Goal: Task Accomplishment & Management: Complete application form

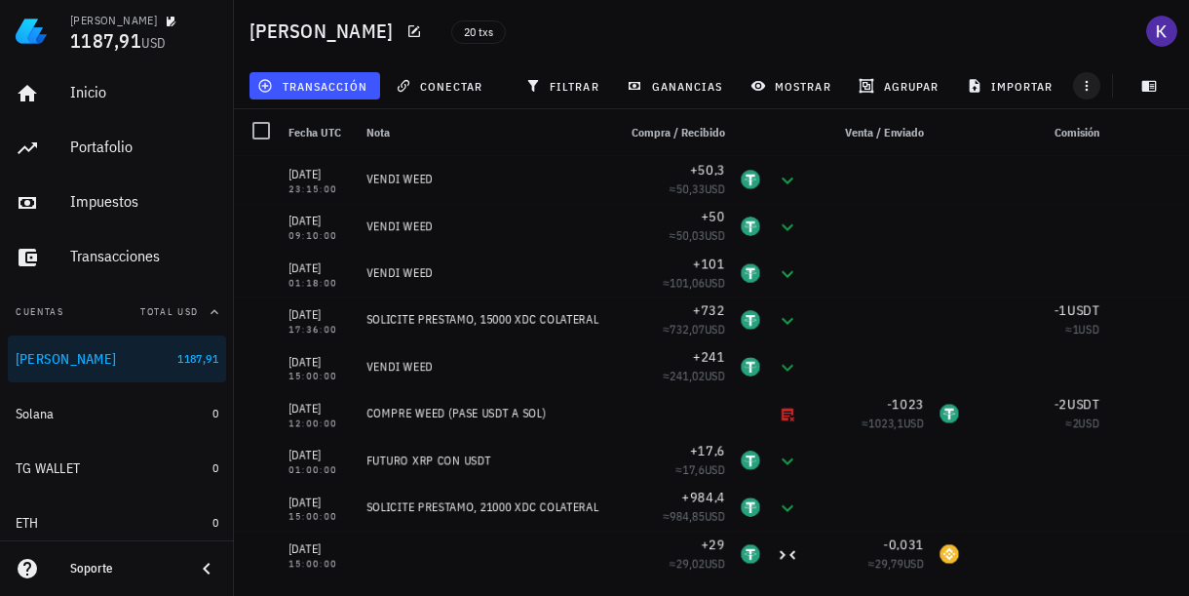
click at [1091, 90] on icon "button" at bounding box center [1087, 86] width 16 height 16
click at [345, 87] on span "transacción" at bounding box center [314, 86] width 106 height 16
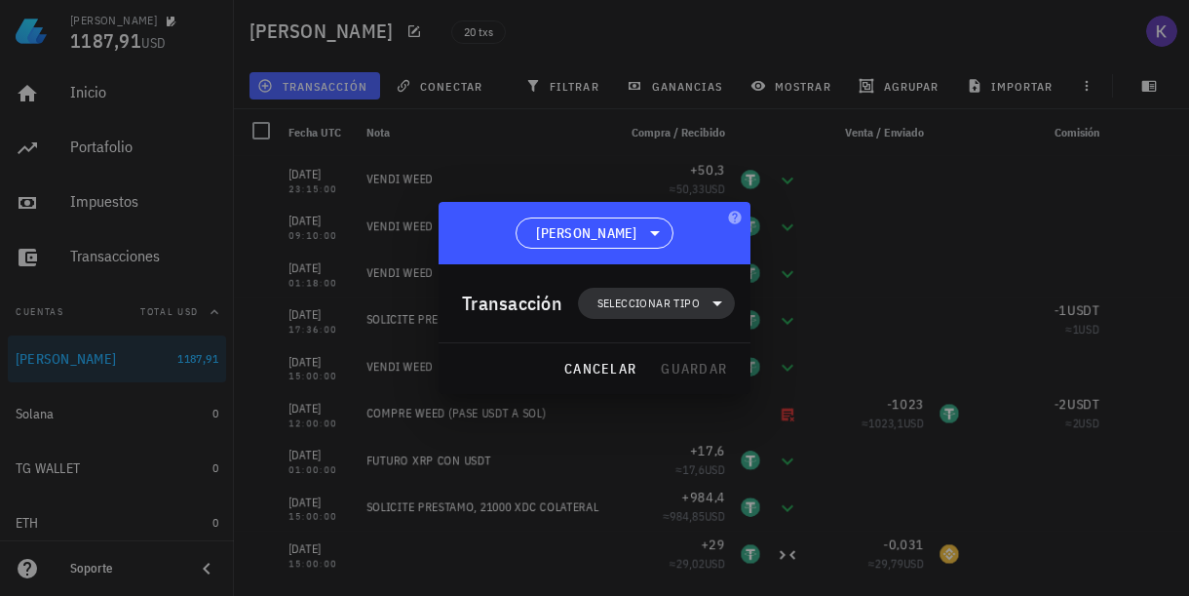
click at [671, 304] on span "Seleccionar tipo" at bounding box center [649, 302] width 102 height 19
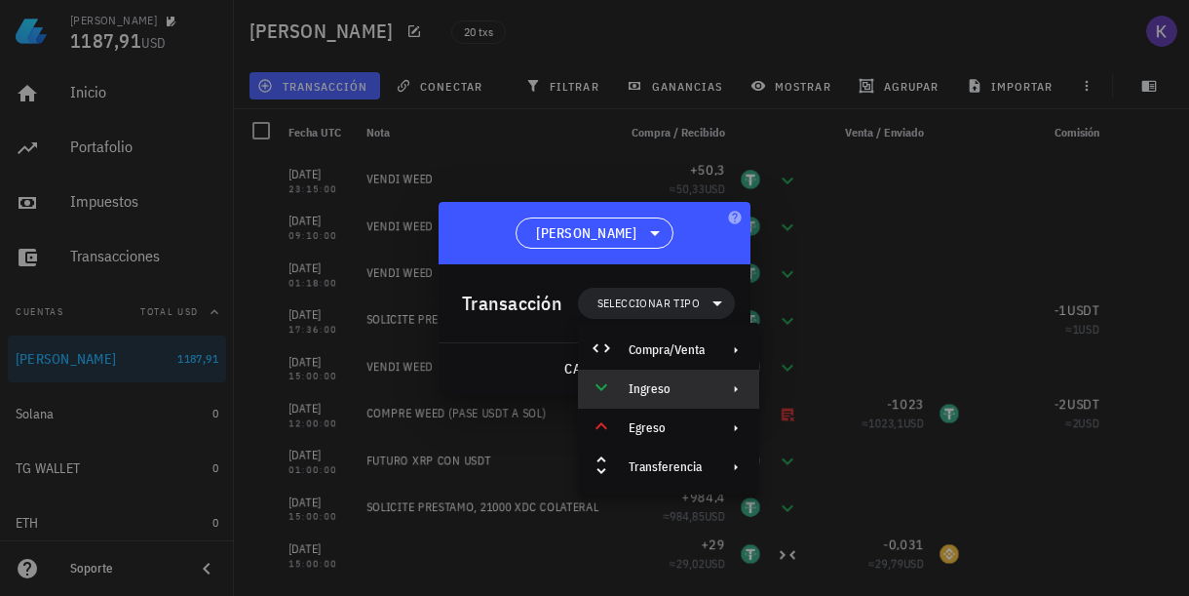
click at [688, 379] on div "Ingreso" at bounding box center [668, 388] width 181 height 39
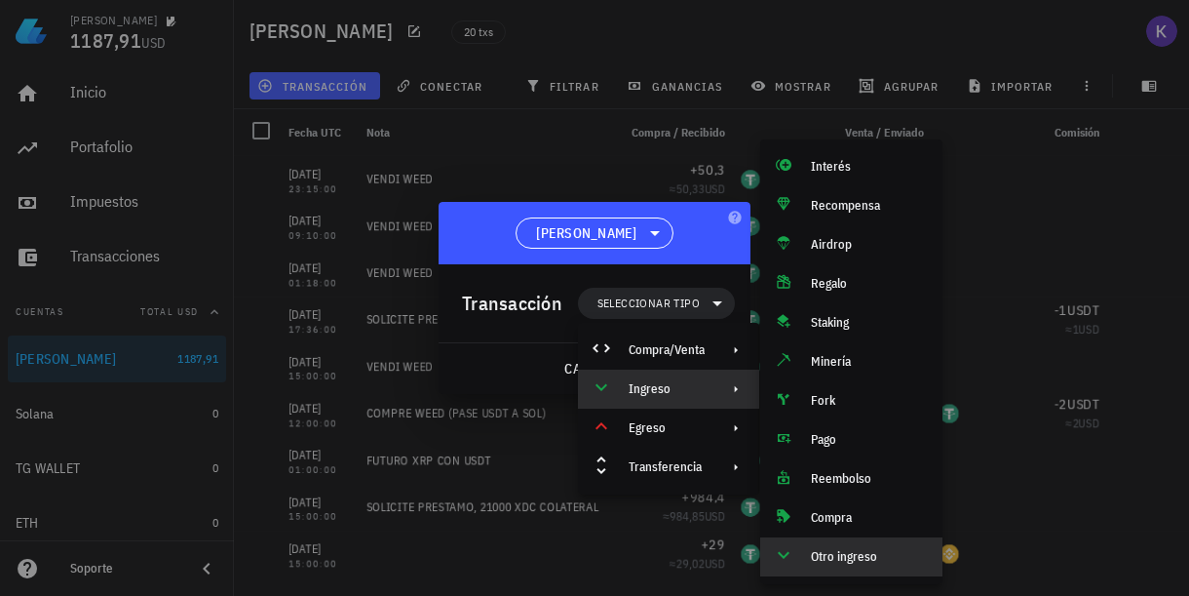
click at [825, 544] on div "Otro ingreso" at bounding box center [851, 556] width 182 height 39
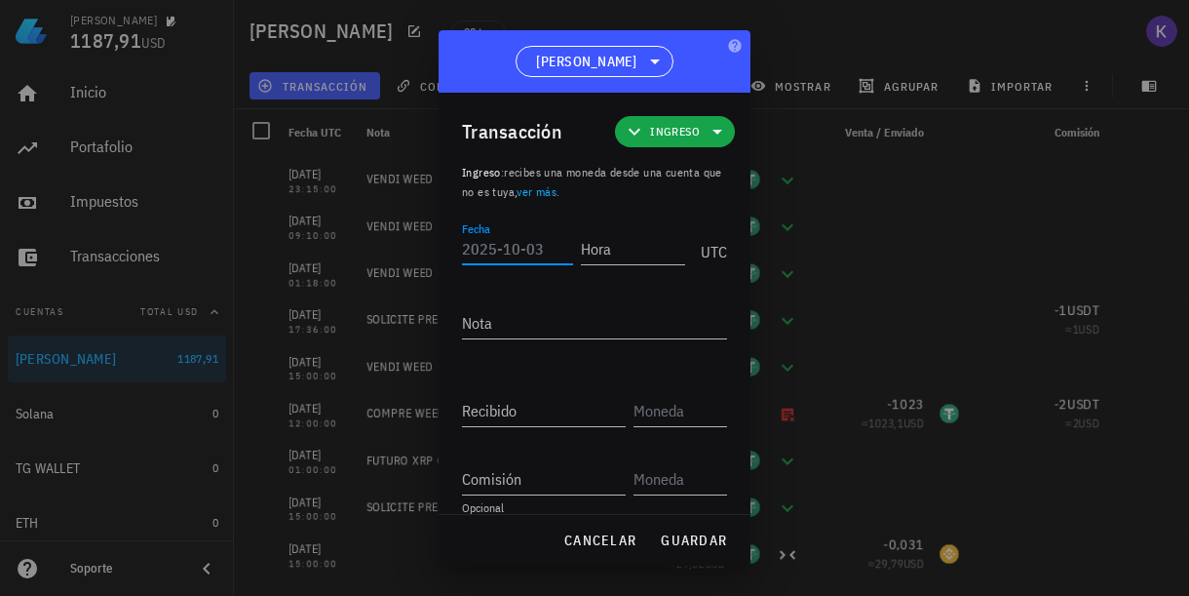
click at [495, 243] on div "Fecha" at bounding box center [517, 248] width 111 height 31
type input "1"
type input "[DATE]"
click at [617, 248] on input "Hora" at bounding box center [629, 248] width 111 height 31
click at [547, 314] on div "Nota" at bounding box center [594, 327] width 265 height 64
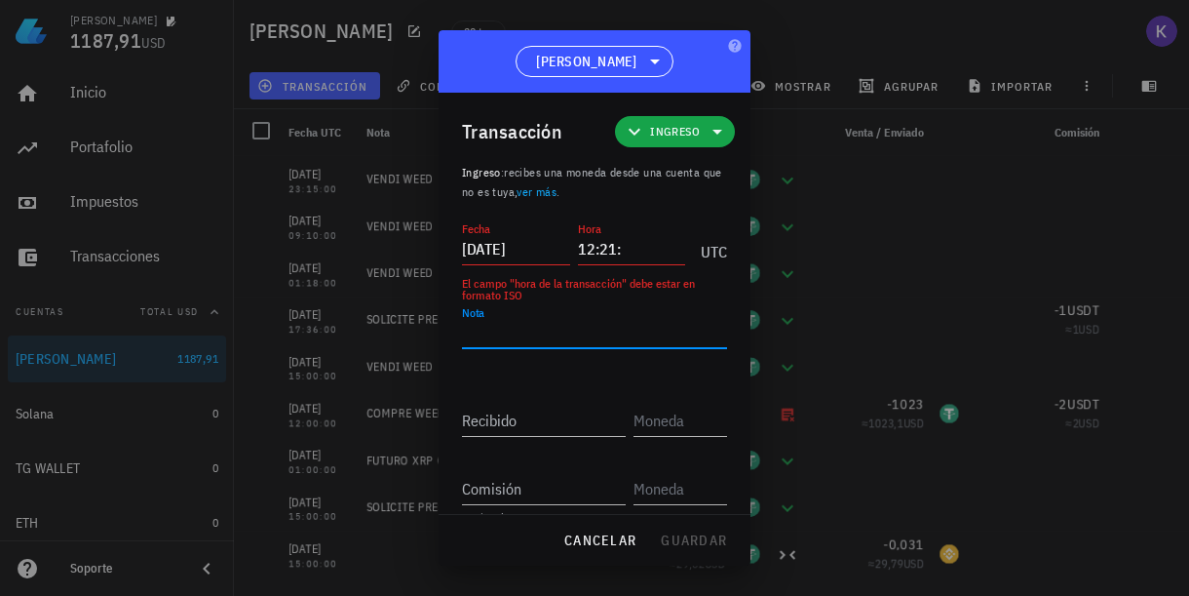
click at [639, 253] on input "12:21:" at bounding box center [632, 248] width 108 height 31
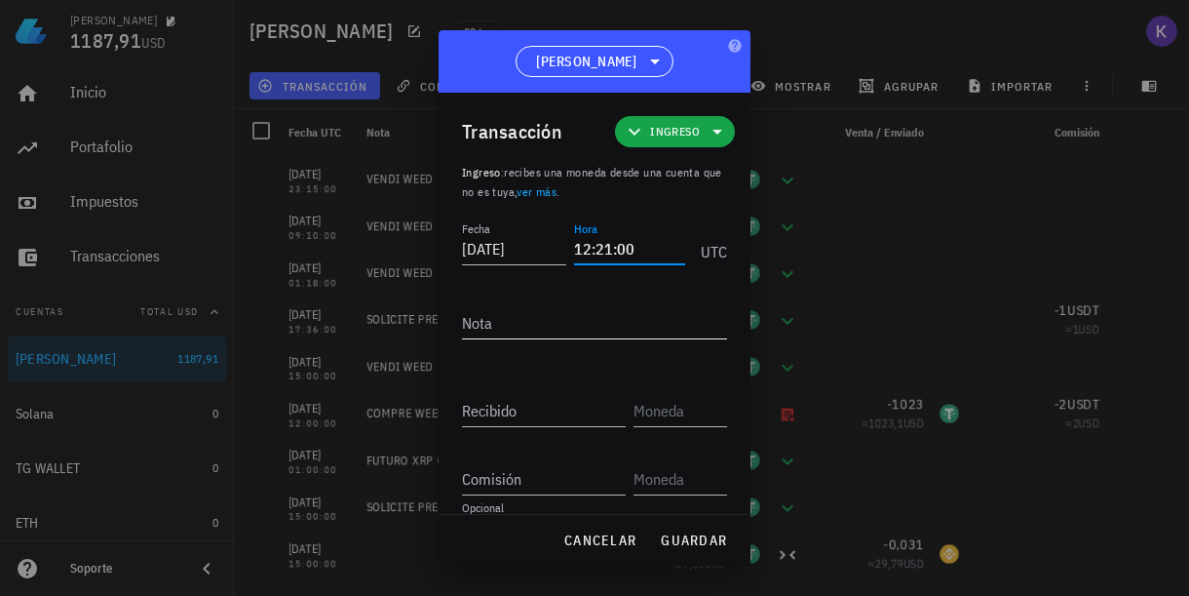
type input "12:21:00"
click at [552, 319] on textarea "Nota" at bounding box center [594, 322] width 265 height 31
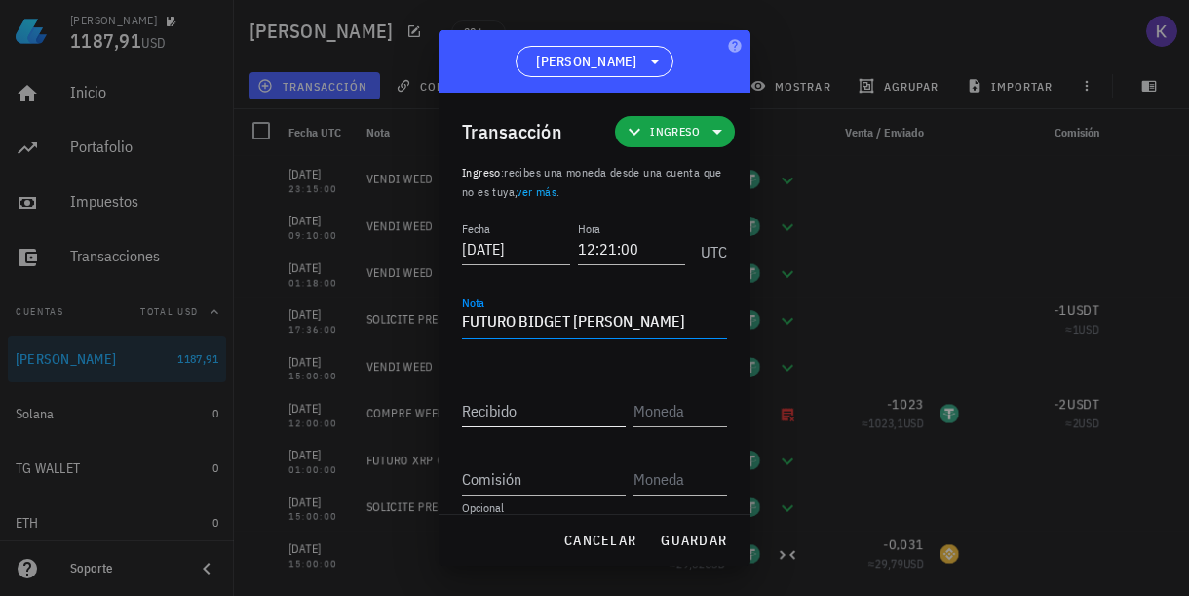
type textarea "FUTURO BIDGET [PERSON_NAME]"
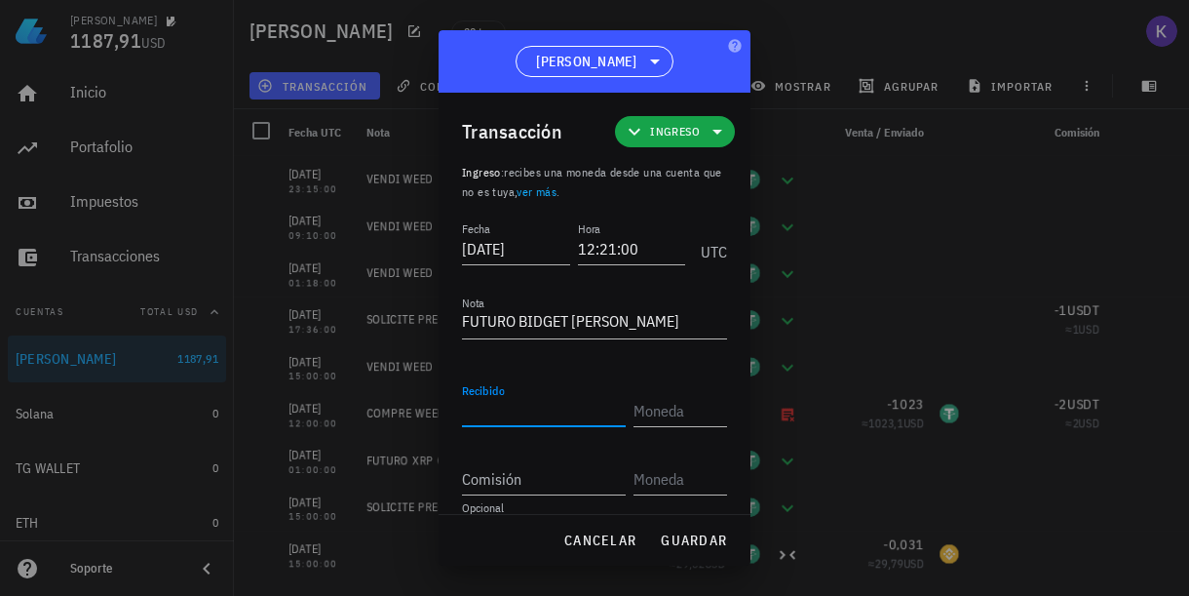
click at [524, 415] on input "Recibido" at bounding box center [544, 410] width 164 height 31
type input "16,17"
click at [675, 417] on input "text" at bounding box center [679, 410] width 90 height 31
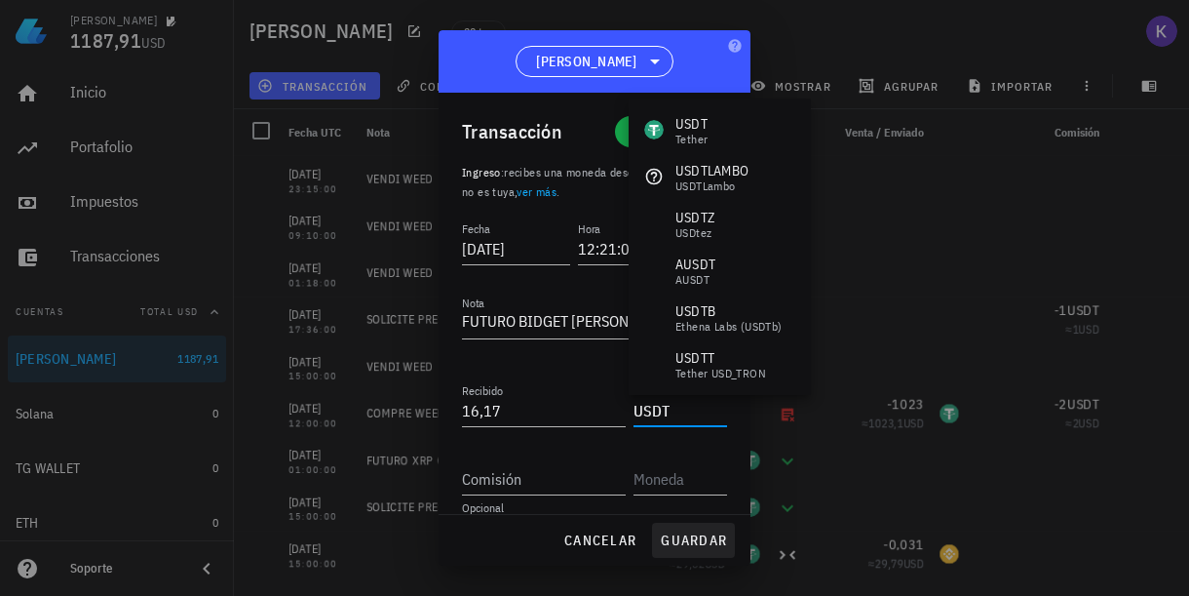
type input "USDT"
click at [708, 534] on span "guardar" at bounding box center [693, 540] width 67 height 18
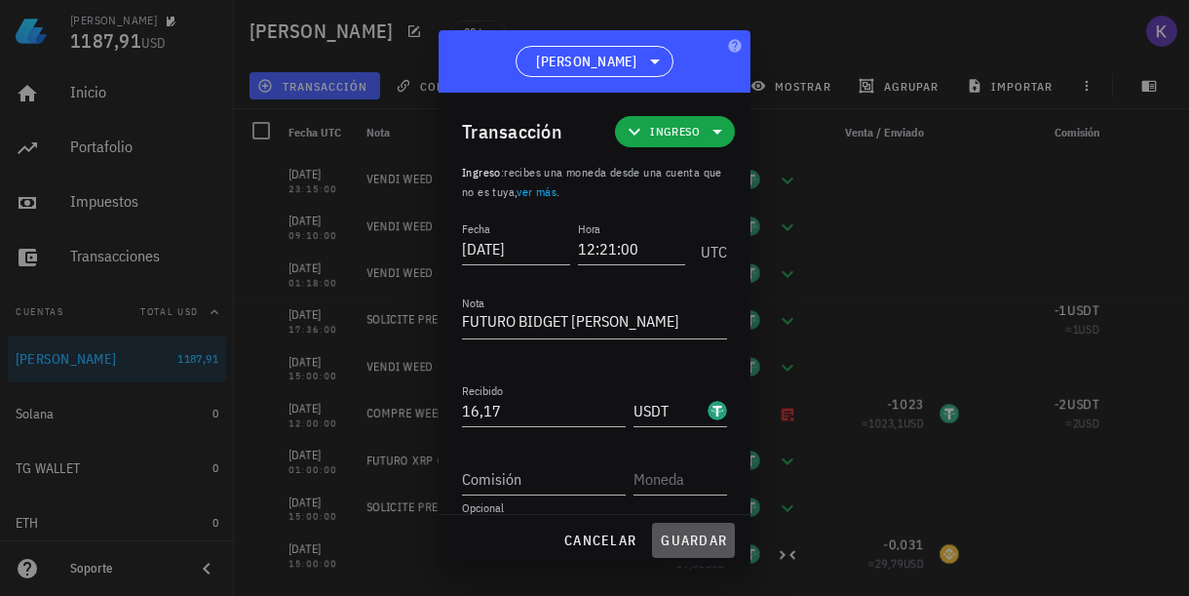
click at [708, 534] on span "guardar" at bounding box center [693, 540] width 67 height 18
